Goal: Find specific page/section: Find specific page/section

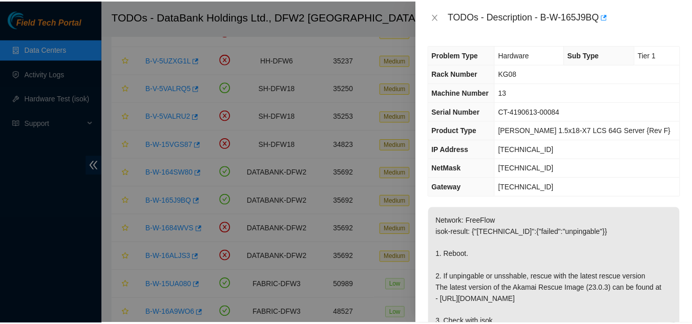
scroll to position [51, 0]
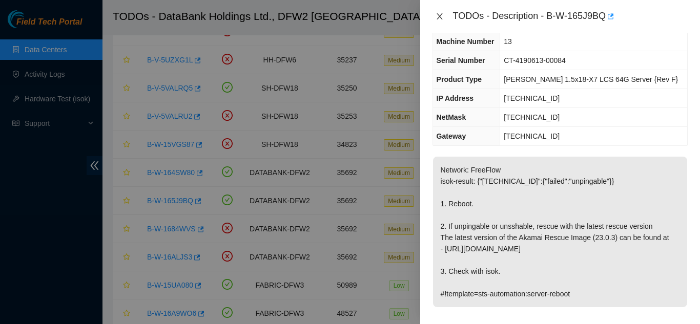
click at [438, 15] on icon "close" at bounding box center [439, 16] width 6 height 6
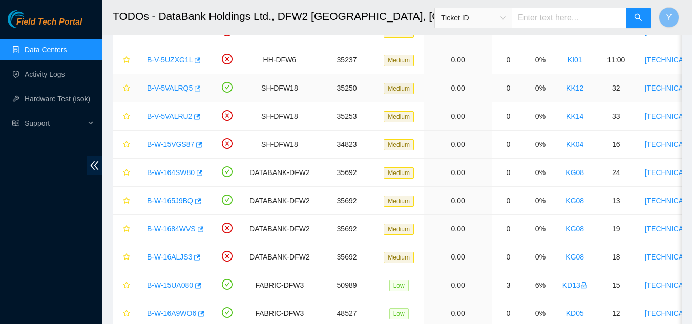
scroll to position [74, 0]
click at [57, 49] on link "Data Centers" at bounding box center [46, 50] width 42 height 8
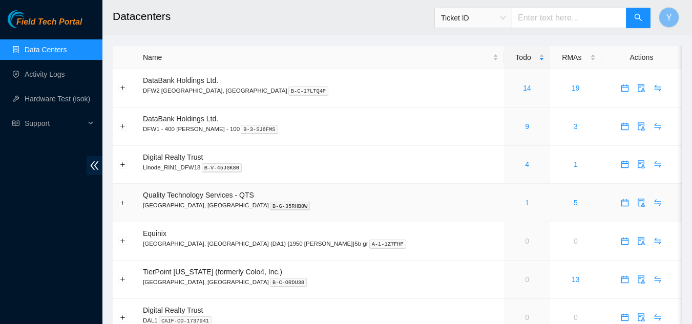
click at [525, 201] on link "1" at bounding box center [527, 203] width 4 height 8
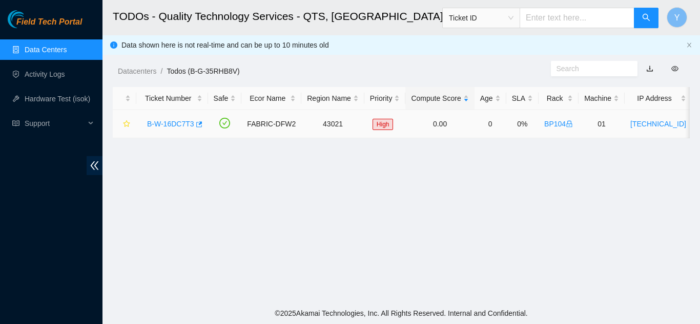
click at [162, 121] on link "B-W-16DC7T3" at bounding box center [170, 124] width 47 height 8
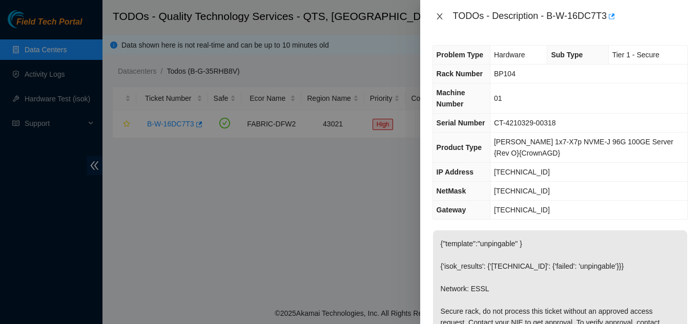
click at [438, 17] on icon "close" at bounding box center [439, 16] width 6 height 6
